Goal: Navigation & Orientation: Find specific page/section

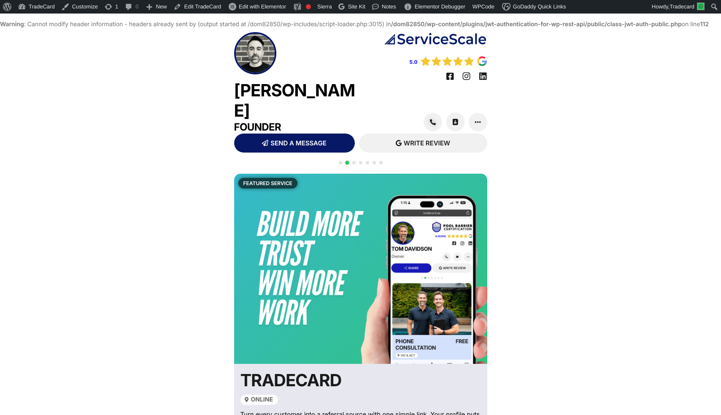
scroll to position [135, 0]
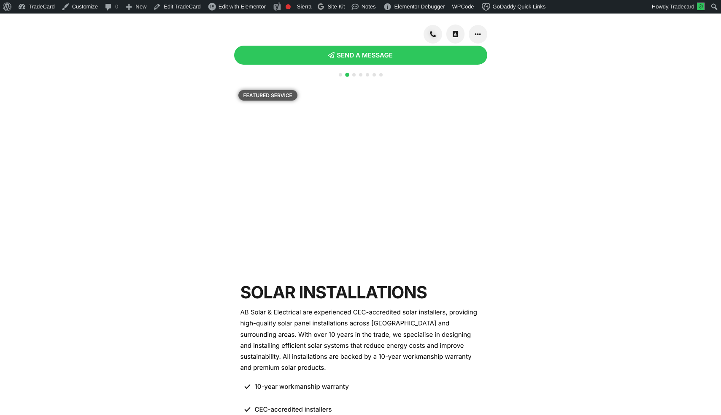
scroll to position [14, 0]
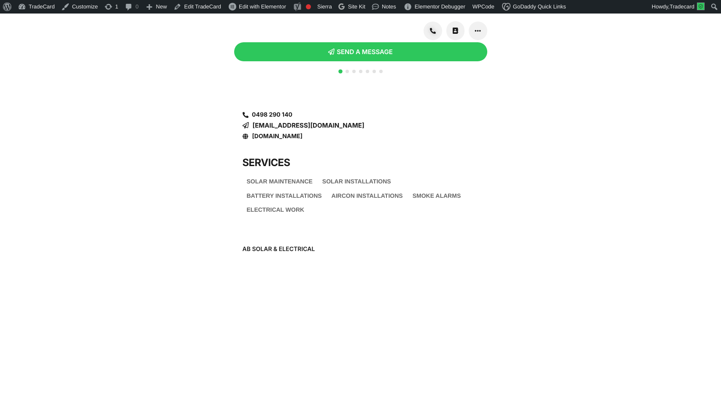
click at [263, 202] on div "Battery Installations" at bounding box center [285, 196] width 84 height 12
